Goal: Information Seeking & Learning: Learn about a topic

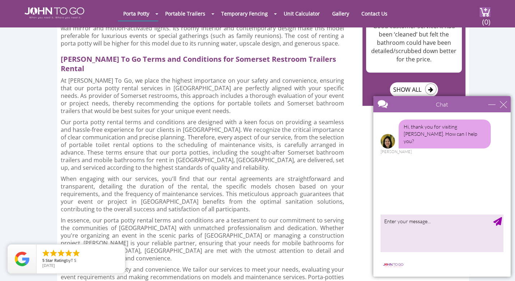
scroll to position [865, 0]
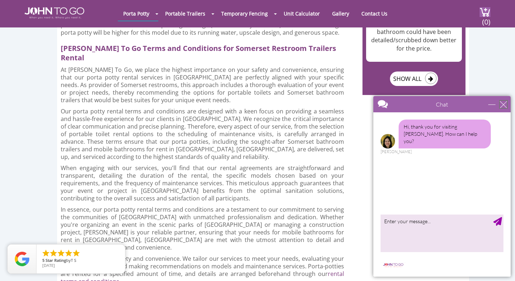
click at [504, 104] on div "close" at bounding box center [502, 104] width 7 height 7
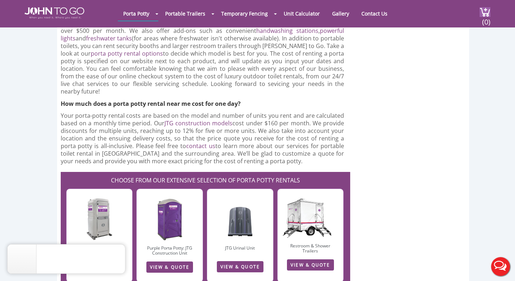
scroll to position [1362, 0]
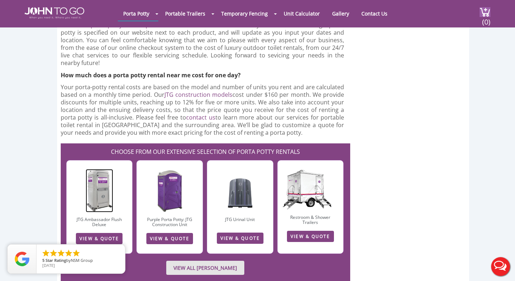
click at [100, 169] on img at bounding box center [100, 190] width 28 height 43
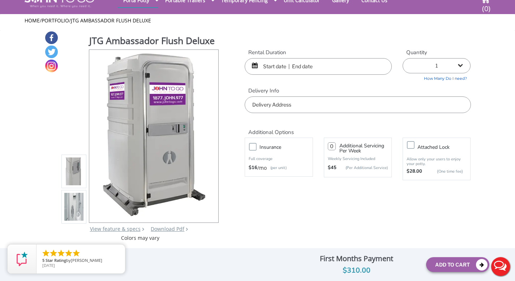
scroll to position [59, 0]
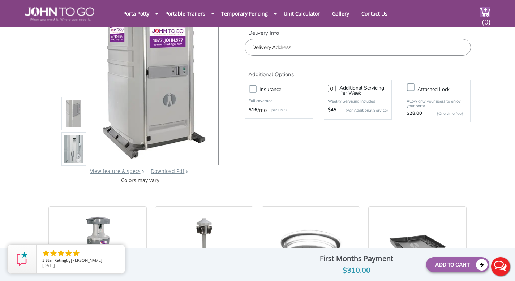
click at [76, 151] on img at bounding box center [74, 151] width 20 height 170
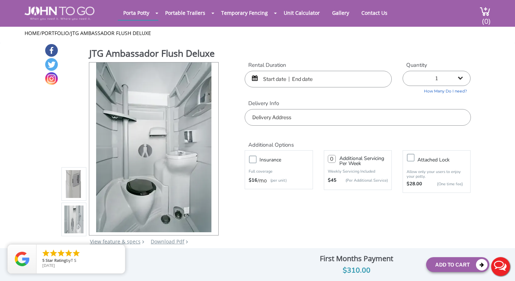
scroll to position [0, 0]
